Goal: Task Accomplishment & Management: Manage account settings

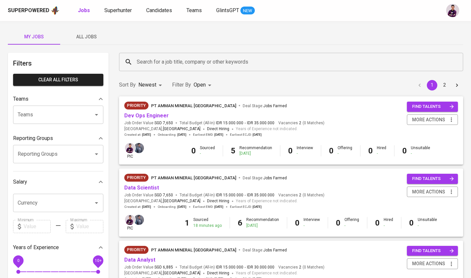
click at [93, 39] on span "All Jobs" at bounding box center [86, 37] width 45 height 8
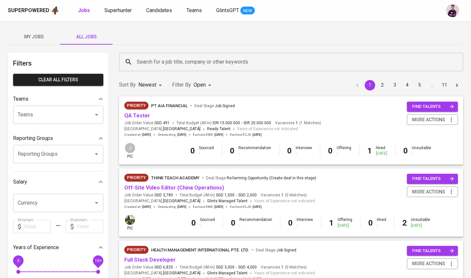
click at [171, 63] on input "Search for a job title, company or other keywords" at bounding box center [293, 62] width 316 height 12
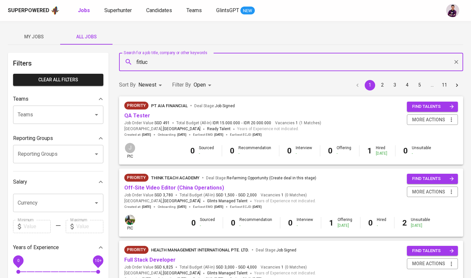
type input "fitluc"
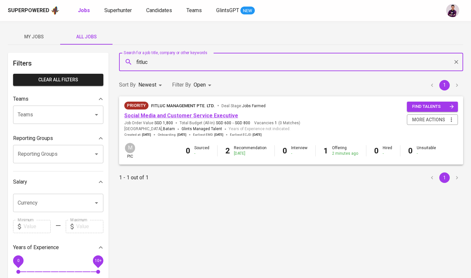
click at [177, 114] on link "Social Media and Customer Service Executive" at bounding box center [181, 115] width 114 height 6
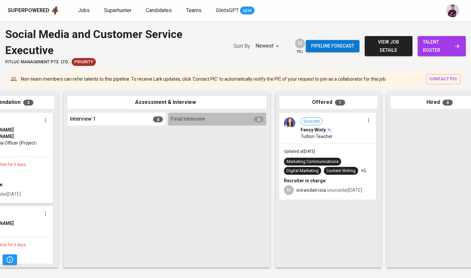
scroll to position [0, 164]
click at [231, 128] on img at bounding box center [289, 122] width 11 height 11
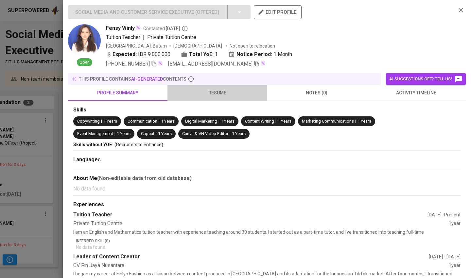
click at [228, 95] on span "resume" at bounding box center [218, 93] width 92 height 8
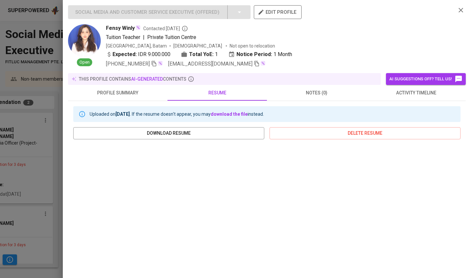
scroll to position [0, 0]
click at [231, 100] on button "activity timeline" at bounding box center [417, 93] width 100 height 16
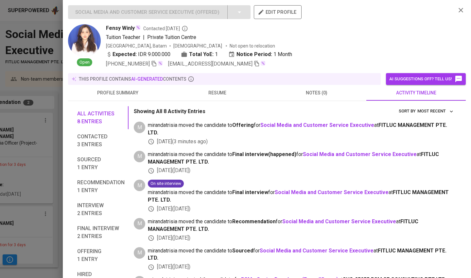
click at [231, 93] on span "notes (0)" at bounding box center [317, 93] width 92 height 8
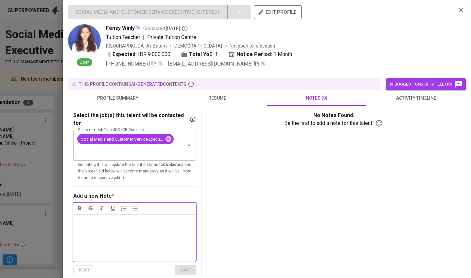
click at [201, 102] on button "resume" at bounding box center [218, 98] width 100 height 16
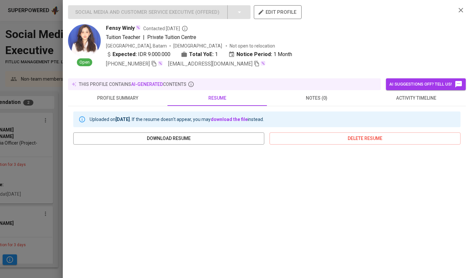
click at [231, 9] on icon "button" at bounding box center [461, 10] width 5 height 5
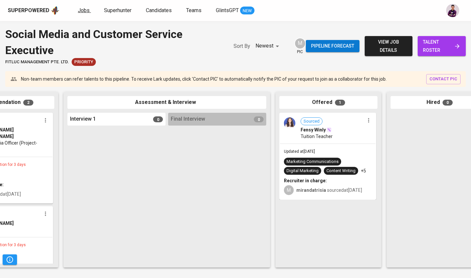
click at [88, 8] on span "Jobs" at bounding box center [84, 10] width 12 height 6
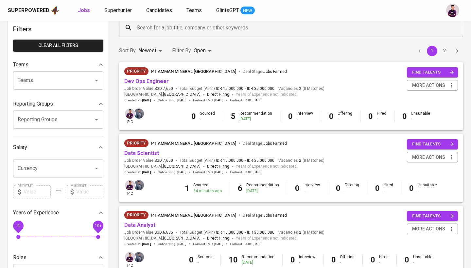
scroll to position [34, 0]
click at [231, 52] on button "2" at bounding box center [445, 51] width 10 height 10
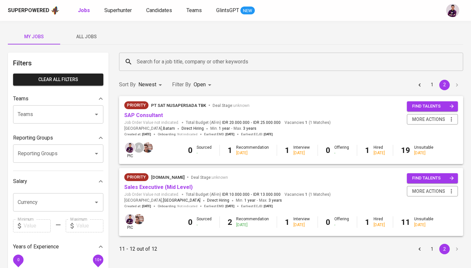
click at [206, 84] on body "Superpowered Jobs Superhunter Candidates Teams GlintsGPT NEW My Jobs All Jobs F…" at bounding box center [235, 223] width 471 height 447
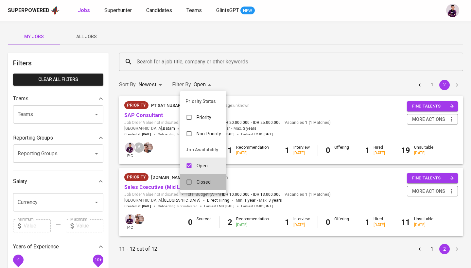
click at [198, 184] on p "Closed" at bounding box center [204, 182] width 14 height 7
type input "OPEN,CLOSE"
checkbox input "true"
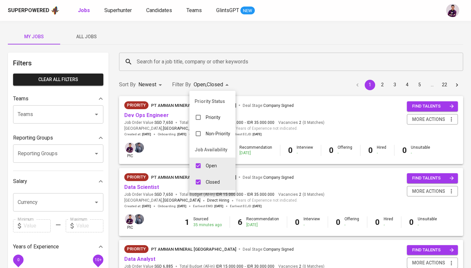
click at [231, 75] on div at bounding box center [235, 134] width 471 height 268
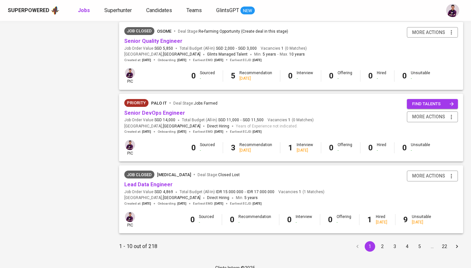
scroll to position [577, 0]
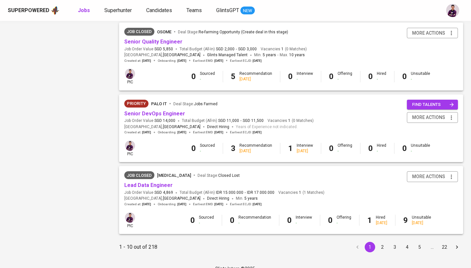
click at [231, 217] on button "2" at bounding box center [382, 247] width 10 height 10
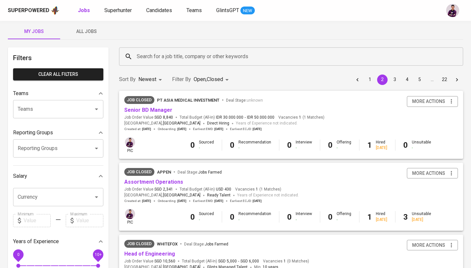
scroll to position [6, 0]
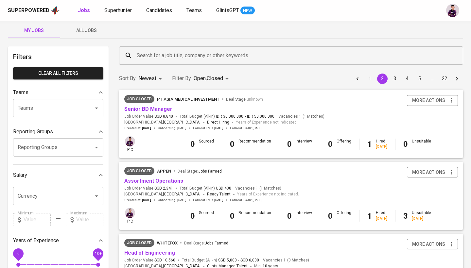
click at [231, 81] on button "1" at bounding box center [370, 79] width 10 height 10
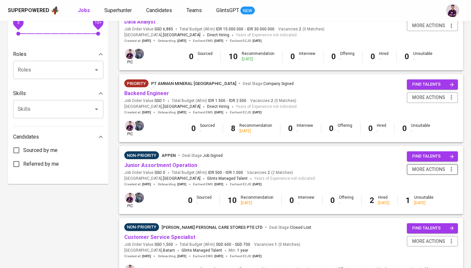
scroll to position [242, 0]
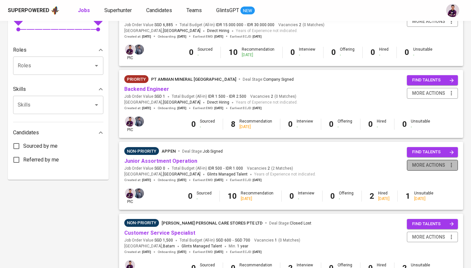
click at [231, 162] on span "more actions" at bounding box center [428, 165] width 33 height 8
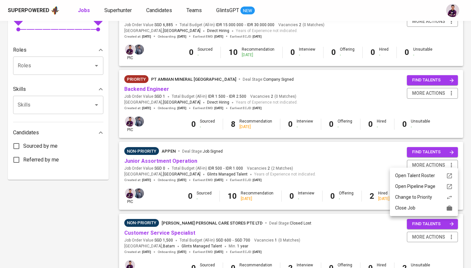
click at [231, 209] on div "Close Job" at bounding box center [424, 208] width 58 height 7
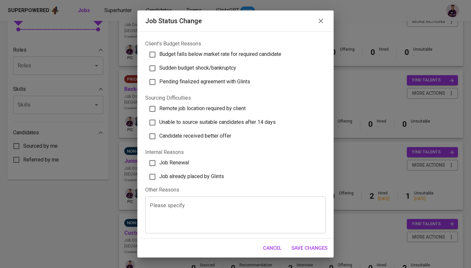
scroll to position [165, 0]
click at [202, 174] on span "Job already placed by Glints" at bounding box center [191, 177] width 65 height 6
click at [159, 173] on input "Job already placed by Glints" at bounding box center [153, 177] width 14 height 14
checkbox input "true"
click at [231, 217] on span "Save Changes" at bounding box center [310, 248] width 36 height 9
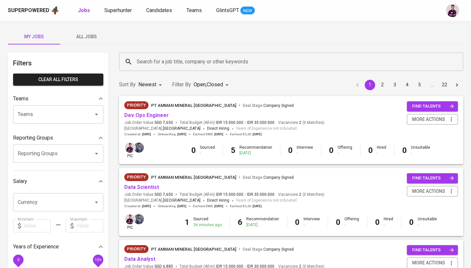
scroll to position [0, 0]
click at [231, 84] on button "3" at bounding box center [395, 85] width 10 height 10
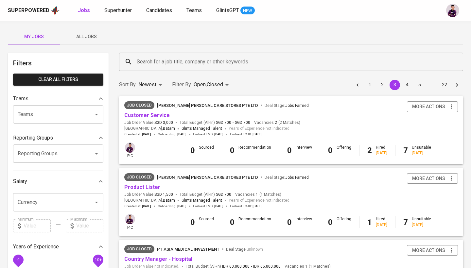
click at [231, 83] on button "2" at bounding box center [382, 85] width 10 height 10
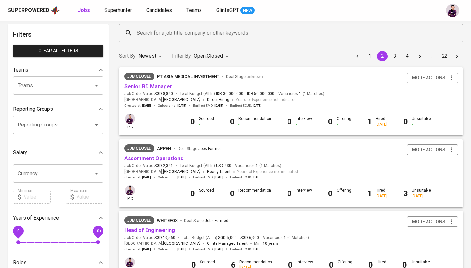
scroll to position [28, 0]
click at [231, 54] on button "1" at bounding box center [370, 56] width 10 height 10
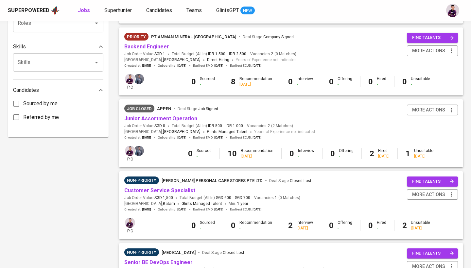
scroll to position [284, 0]
click at [183, 188] on link "Customer Service Specialist" at bounding box center [159, 191] width 71 height 6
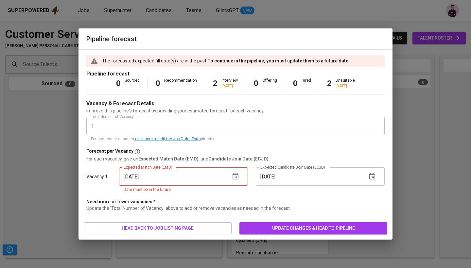
click at [231, 179] on icon "button" at bounding box center [236, 176] width 6 height 7
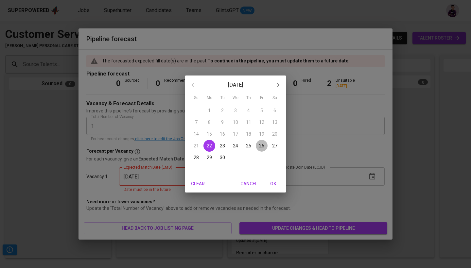
click at [231, 148] on p "26" at bounding box center [261, 146] width 5 height 7
type input "[DATE]"
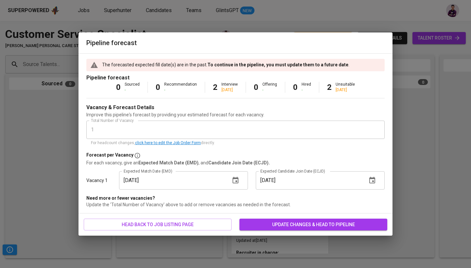
click at [231, 181] on icon "button" at bounding box center [373, 181] width 8 height 8
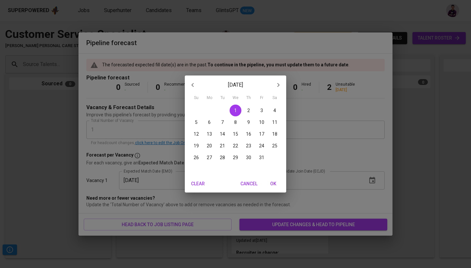
click at [231, 86] on icon "button" at bounding box center [279, 85] width 8 height 8
click at [231, 146] on p "20" at bounding box center [248, 146] width 5 height 7
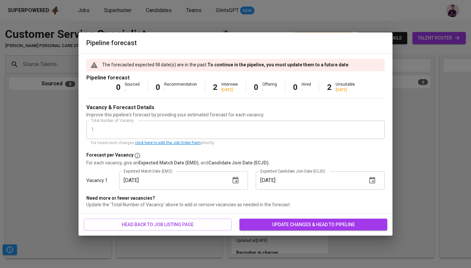
click at [231, 182] on icon "button" at bounding box center [373, 181] width 8 height 8
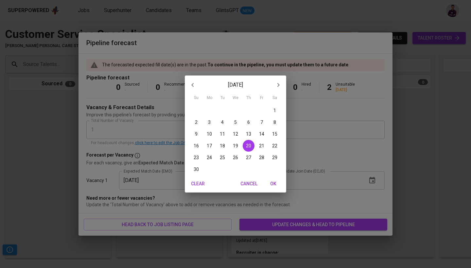
click at [192, 84] on icon "button" at bounding box center [193, 85] width 8 height 8
click at [209, 146] on p "20" at bounding box center [209, 146] width 5 height 7
type input "[DATE]"
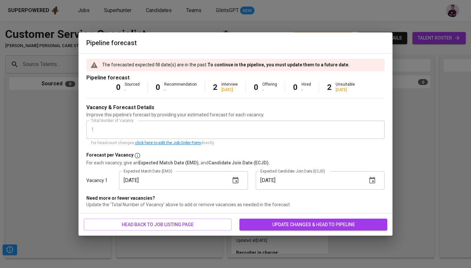
click at [231, 217] on span "update changes & head to pipeline" at bounding box center [313, 225] width 137 height 8
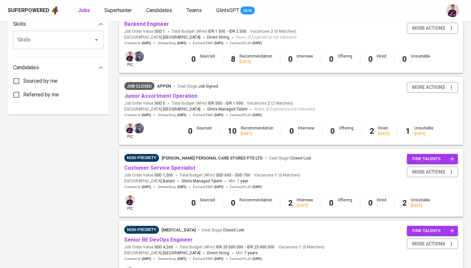
scroll to position [312, 0]
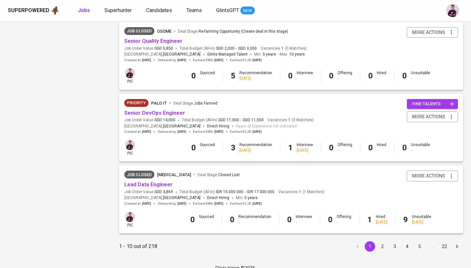
scroll to position [577, 0]
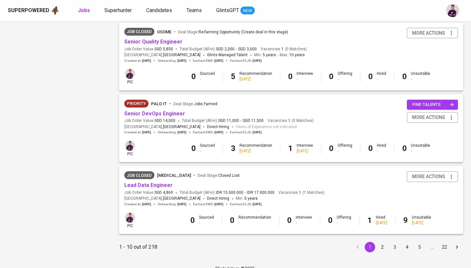
click at [384, 242] on button "2" at bounding box center [382, 247] width 10 height 10
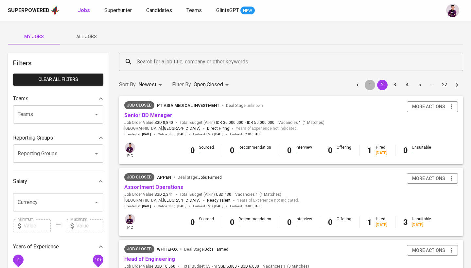
click at [372, 84] on button "1" at bounding box center [370, 85] width 10 height 10
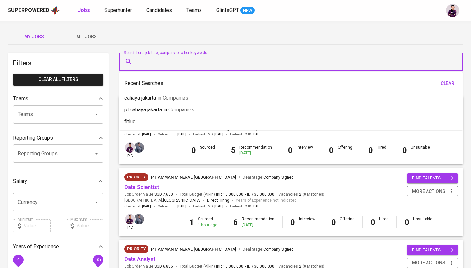
click at [217, 60] on input "Search for a job title, company or other keywords" at bounding box center [293, 62] width 316 height 12
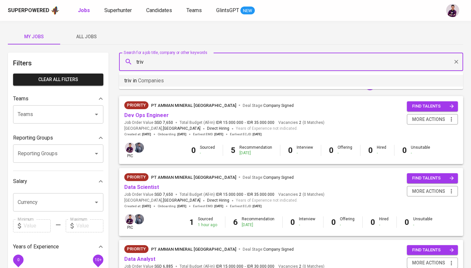
click at [172, 80] on li "triv in Companies" at bounding box center [291, 81] width 344 height 12
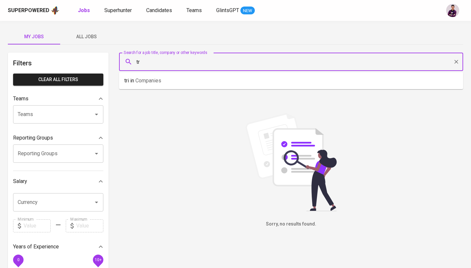
type input "t"
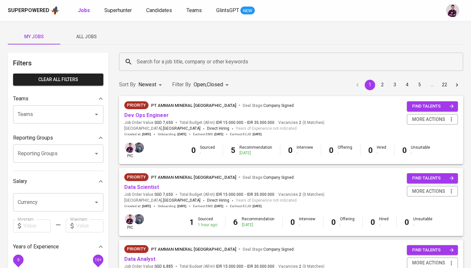
click at [255, 38] on div "My Jobs All Jobs" at bounding box center [236, 37] width 456 height 16
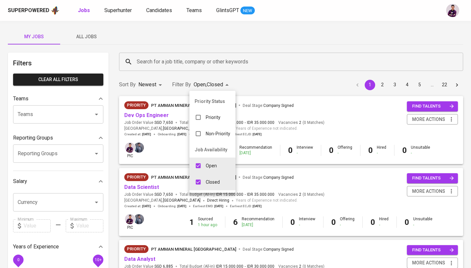
click at [215, 185] on p "Closed" at bounding box center [213, 182] width 14 height 7
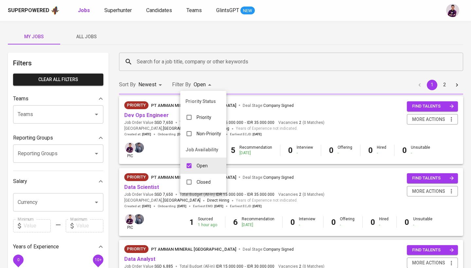
type input "OPEN"
checkbox input "false"
click at [298, 83] on div at bounding box center [235, 134] width 471 height 268
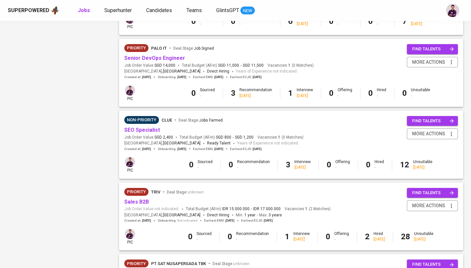
scroll to position [574, 0]
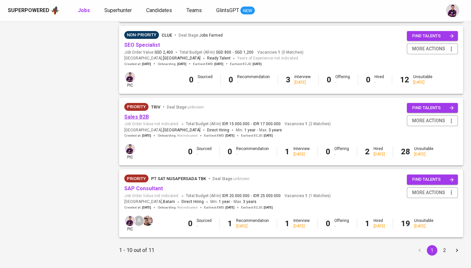
click at [143, 114] on link "Sales B2B" at bounding box center [136, 117] width 25 height 6
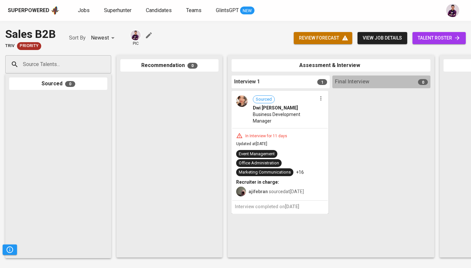
scroll to position [0, 149]
